Goal: Information Seeking & Learning: Learn about a topic

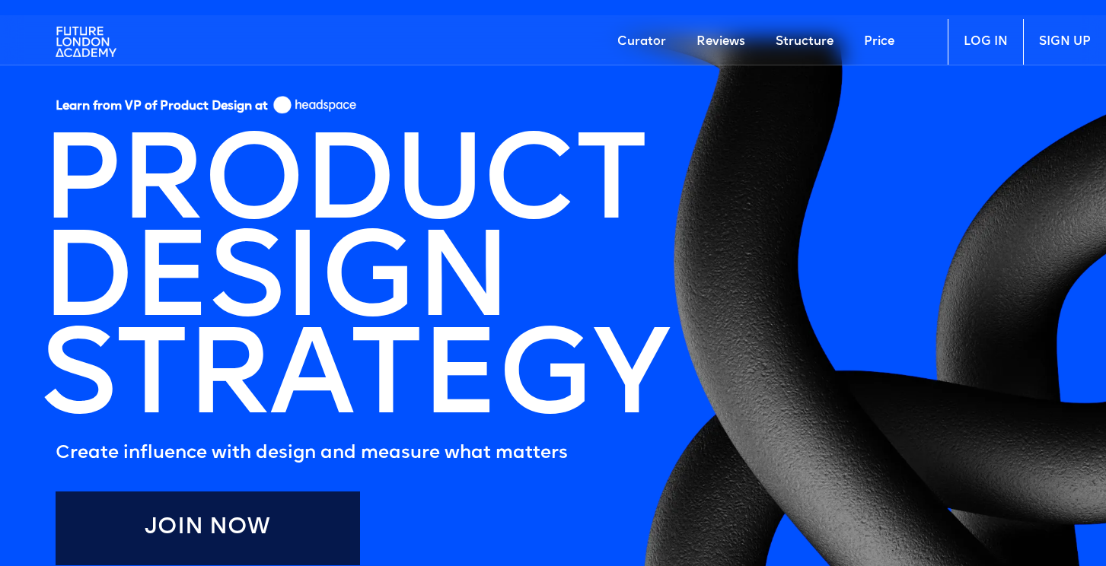
click at [76, 46] on img at bounding box center [86, 42] width 61 height 46
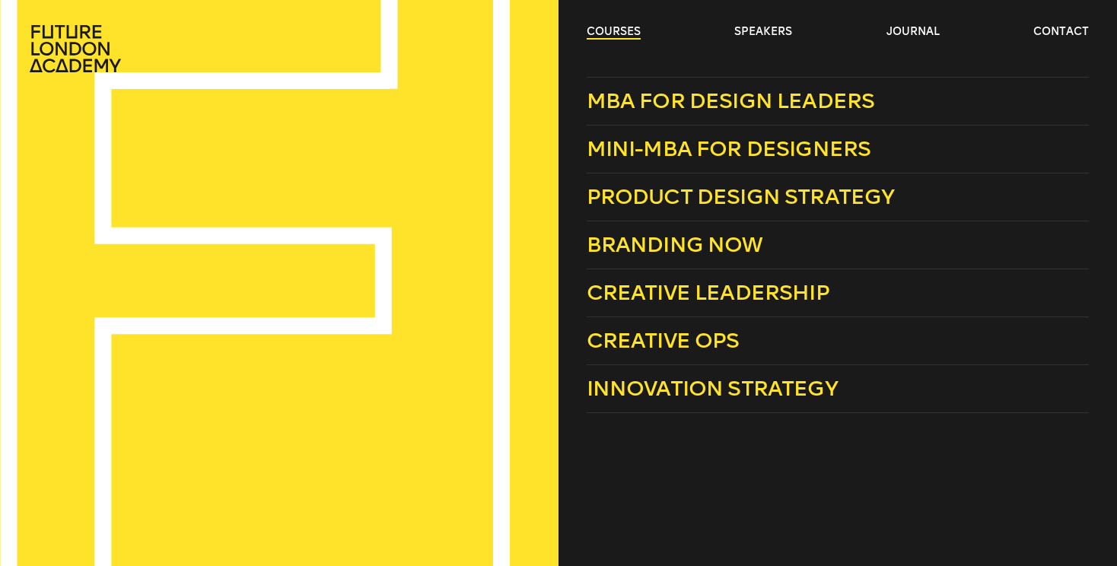
click at [619, 25] on link "courses" at bounding box center [614, 31] width 54 height 15
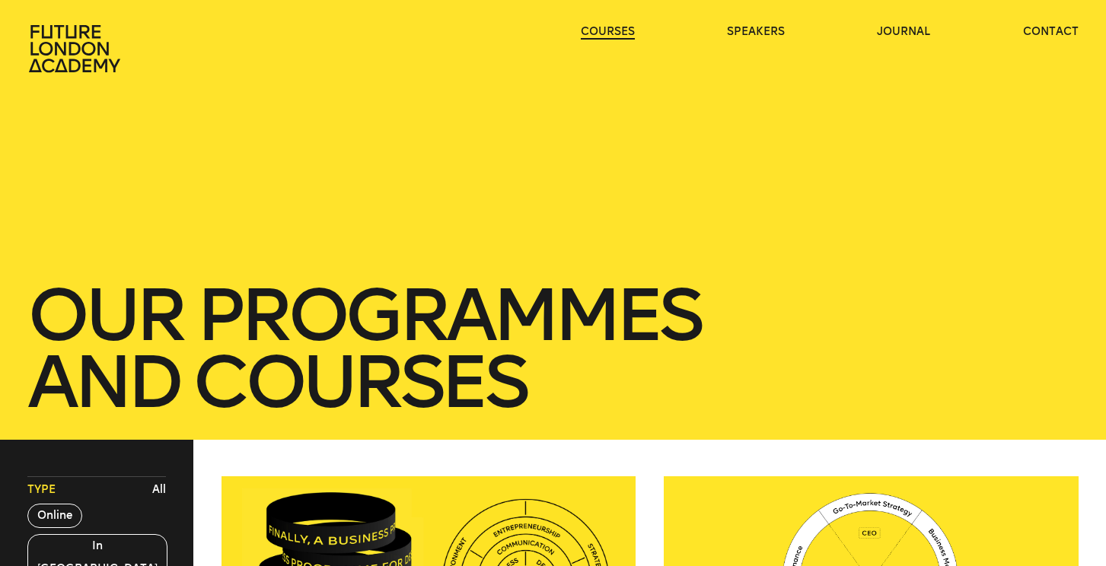
click at [612, 27] on link "courses" at bounding box center [608, 31] width 54 height 15
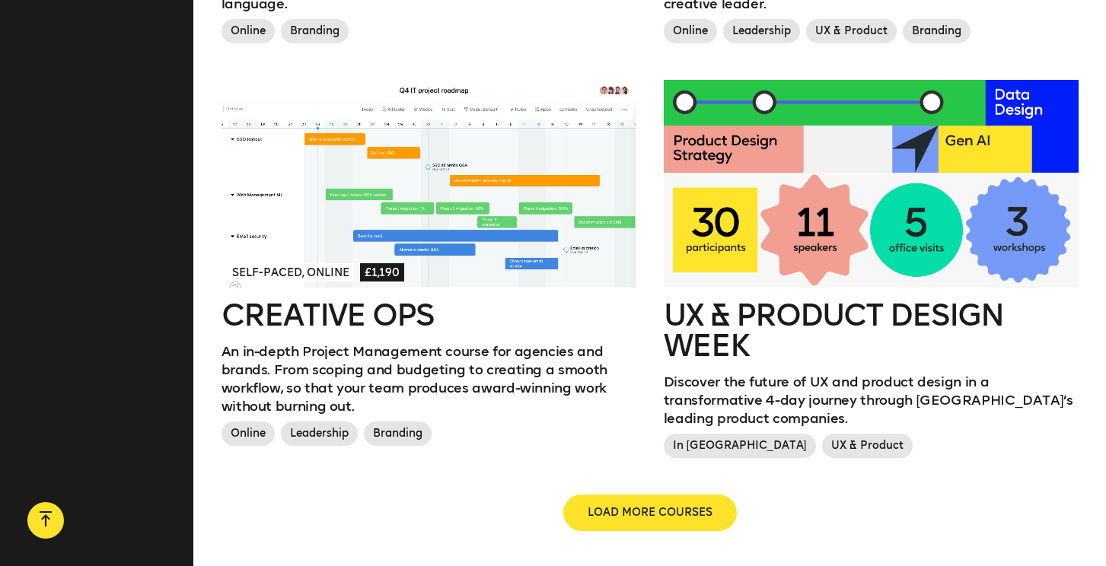
scroll to position [1675, 0]
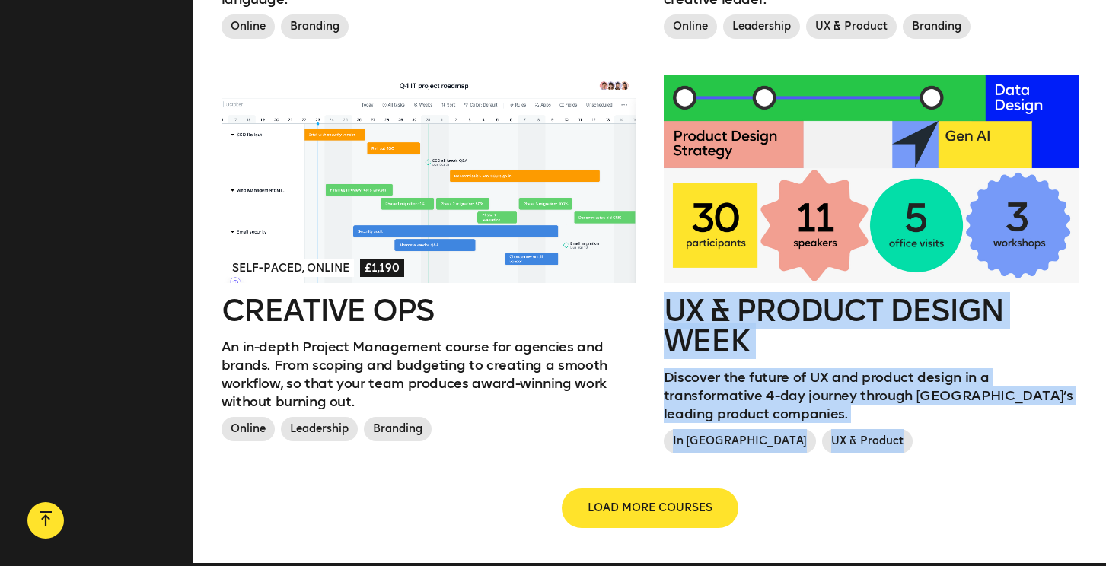
click at [715, 490] on button "LOAD MORE COURSES" at bounding box center [650, 508] width 174 height 37
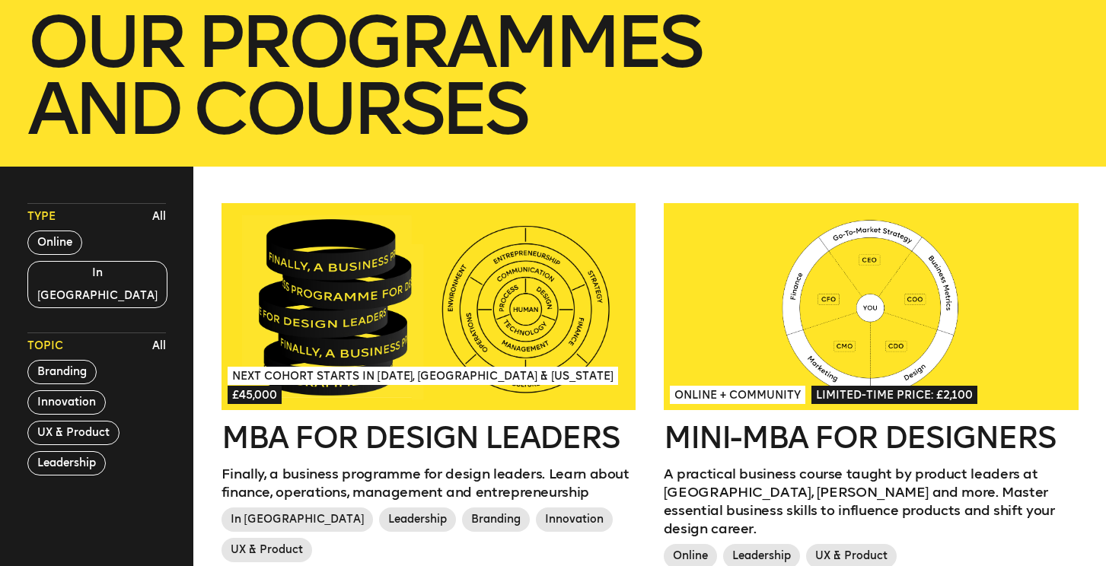
scroll to position [208, 0]
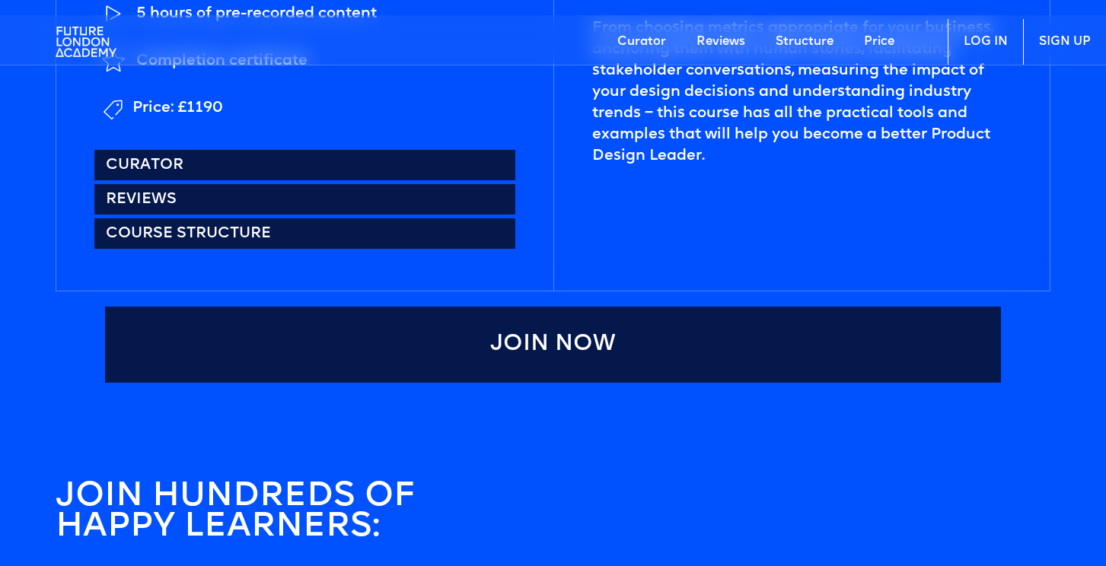
scroll to position [839, 0]
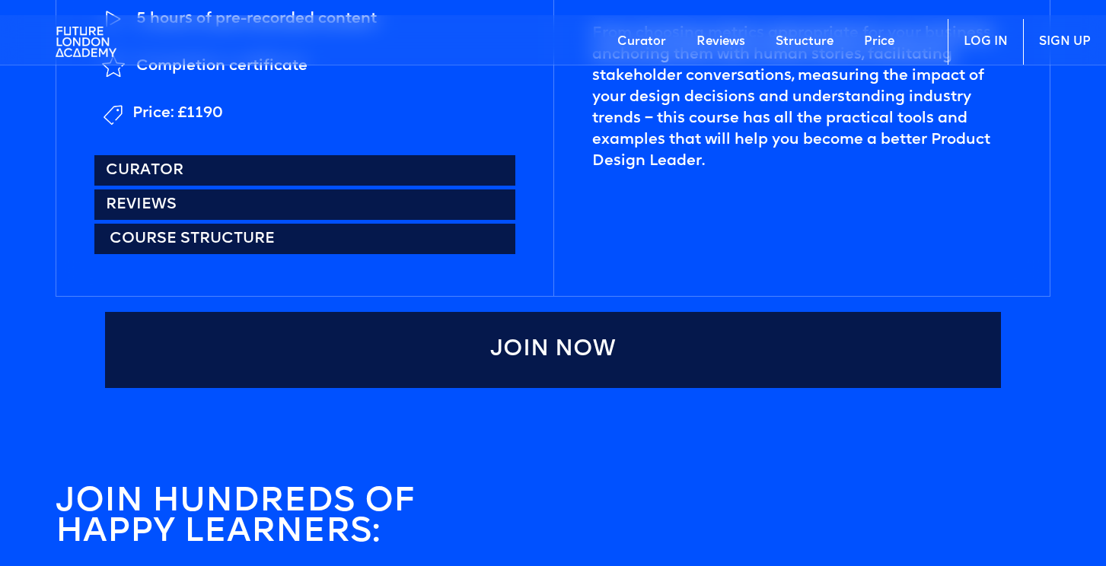
click at [341, 242] on link "Course structure" at bounding box center [304, 239] width 421 height 30
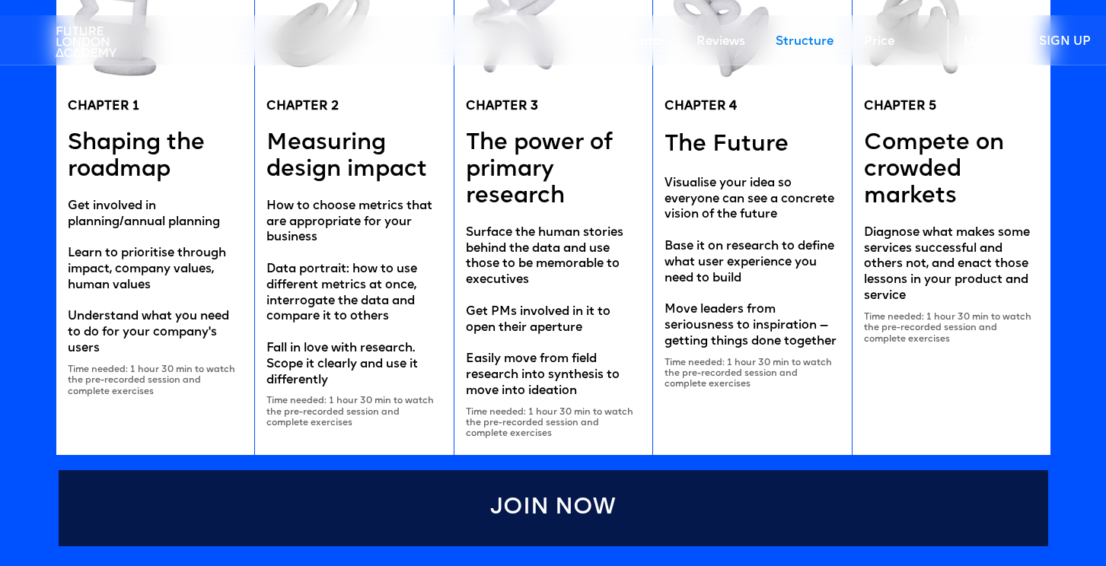
scroll to position [3017, 0]
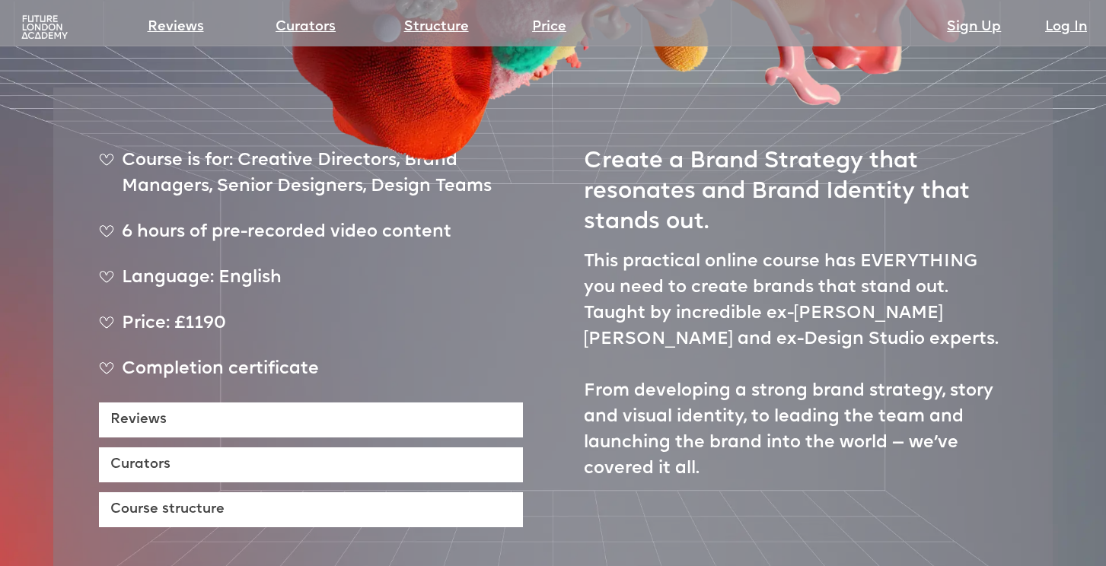
scroll to position [564, 0]
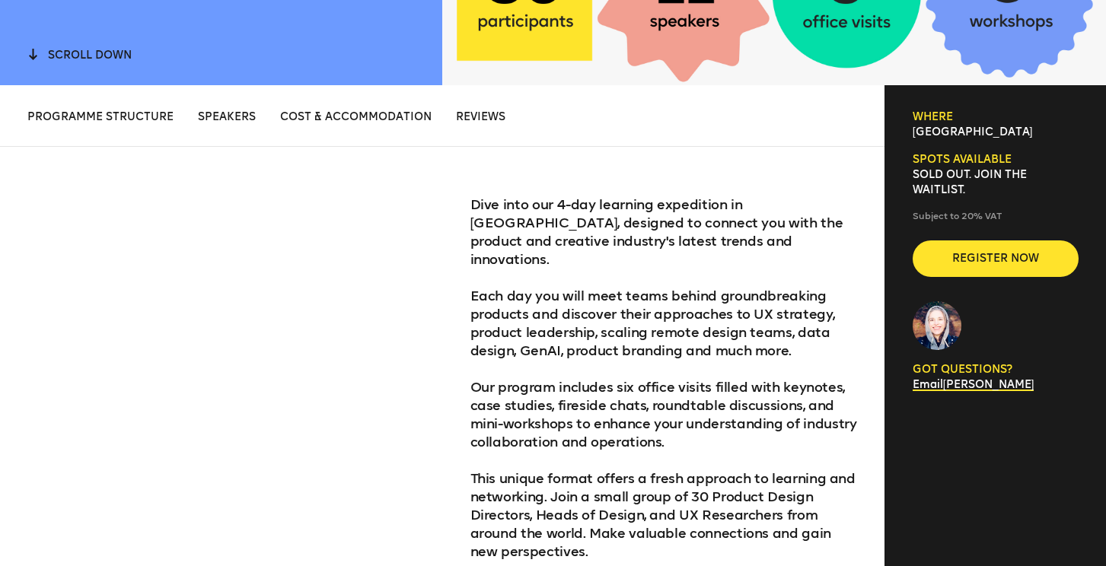
scroll to position [487, 0]
click at [386, 114] on li "Cost & Accommodation" at bounding box center [355, 117] width 151 height 15
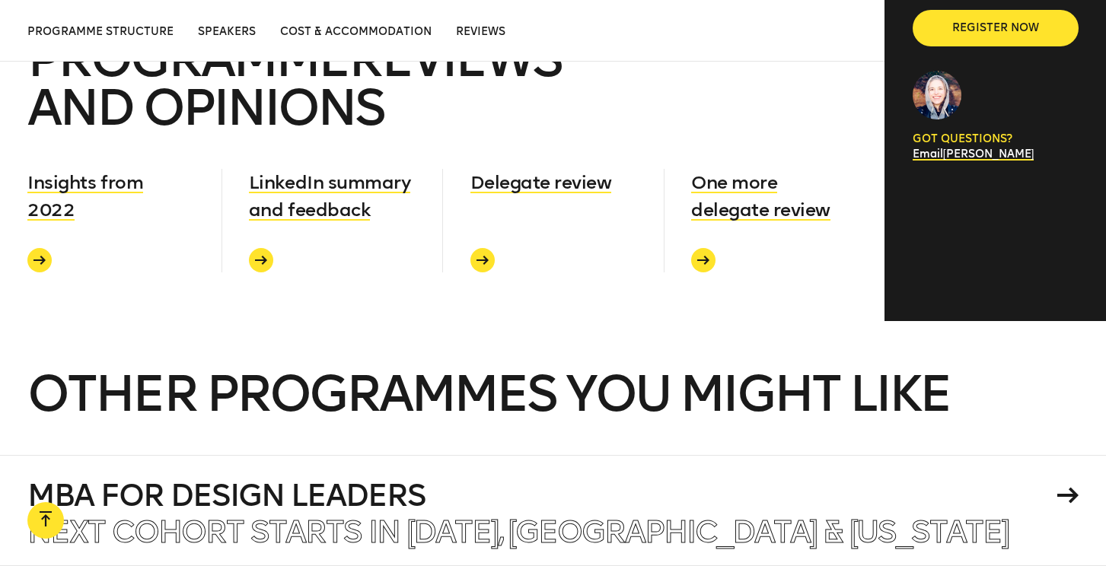
scroll to position [5915, 0]
